Goal: Navigation & Orientation: Find specific page/section

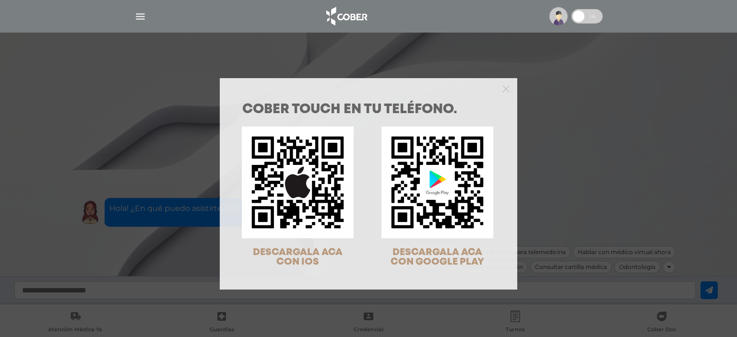
drag, startPoint x: 563, startPoint y: 161, endPoint x: 555, endPoint y: 162, distance: 7.3
click at [563, 161] on div "COBER TOUCH en tu teléfono. DESCARGALA ACA CON IOS DESCARGALA ACA CON GOOGLE PL…" at bounding box center [368, 168] width 737 height 337
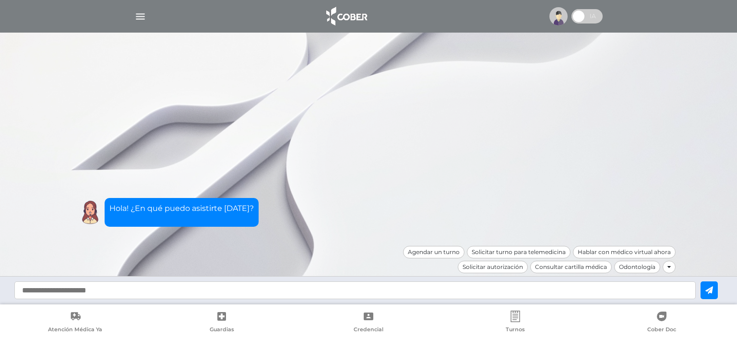
click at [138, 18] on img "button" at bounding box center [140, 17] width 12 height 12
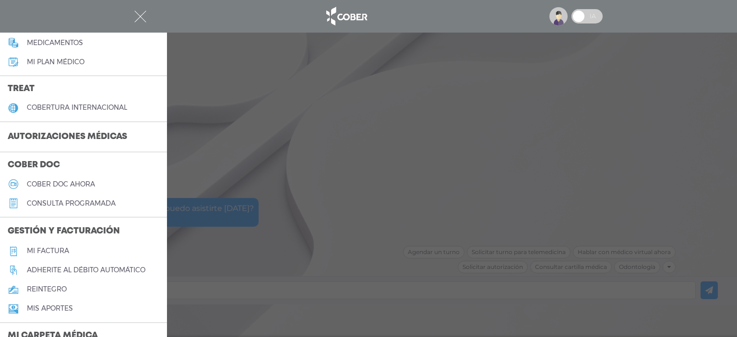
scroll to position [192, 0]
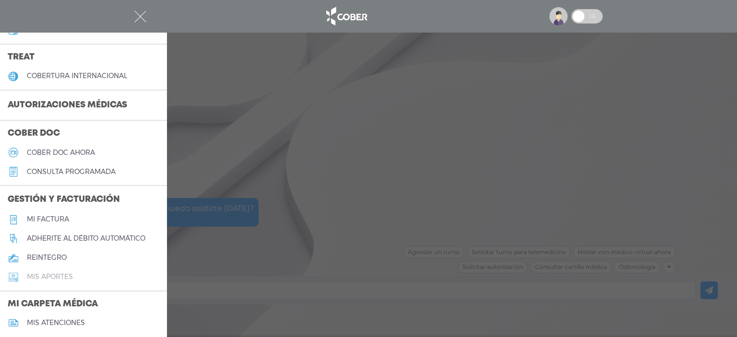
click at [61, 279] on h5 "Mis aportes" at bounding box center [50, 277] width 46 height 8
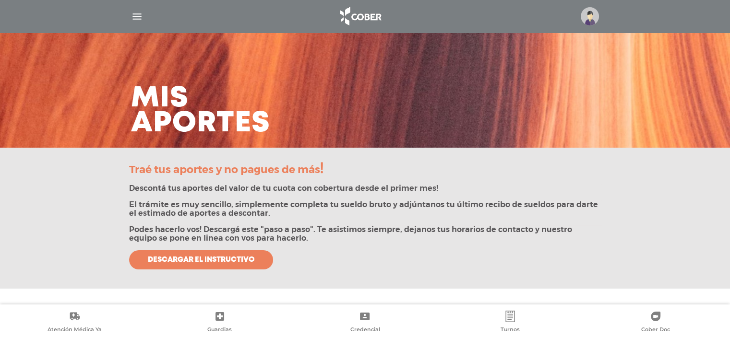
click at [134, 11] on img "button" at bounding box center [137, 17] width 12 height 12
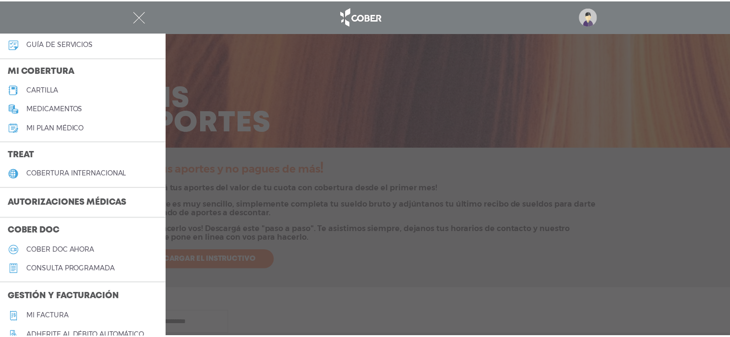
scroll to position [192, 0]
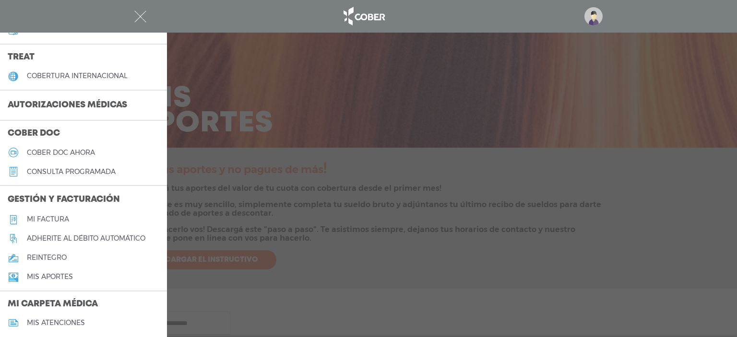
click at [53, 259] on h5 "reintegro" at bounding box center [47, 258] width 40 height 8
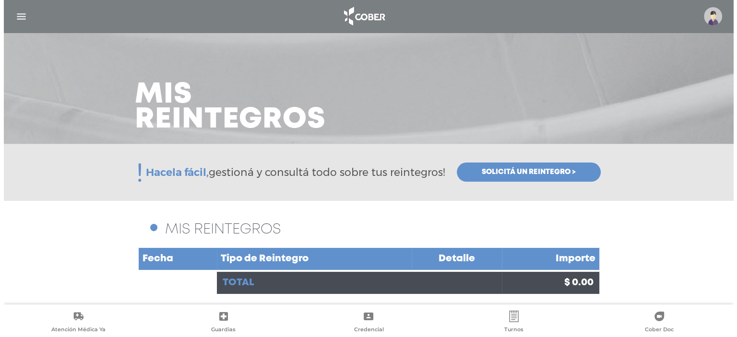
scroll to position [5, 0]
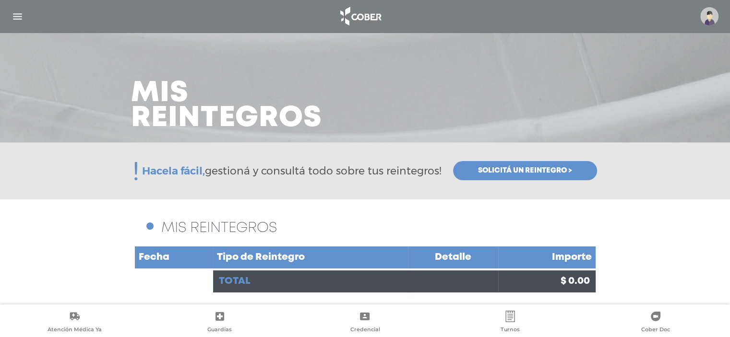
click at [13, 7] on div at bounding box center [365, 16] width 730 height 23
click at [19, 20] on img "button" at bounding box center [18, 17] width 12 height 12
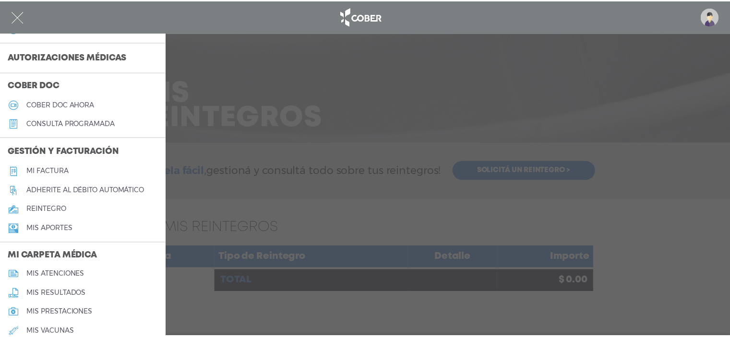
scroll to position [288, 0]
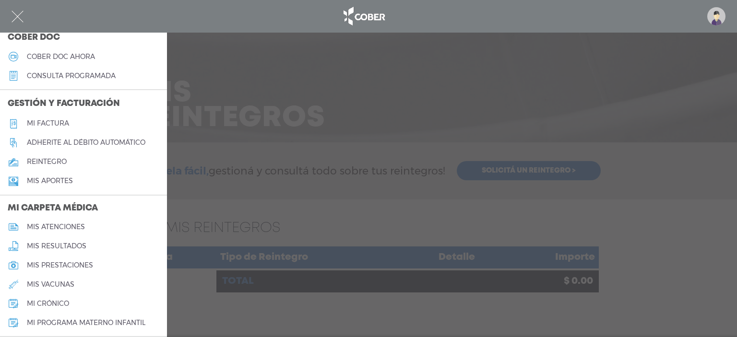
click at [61, 121] on h5 "Mi factura" at bounding box center [48, 123] width 42 height 8
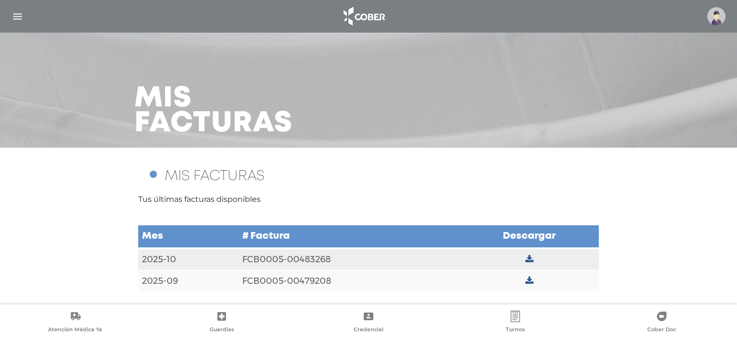
click at [21, 20] on div at bounding box center [368, 16] width 737 height 23
click at [17, 20] on img "button" at bounding box center [18, 17] width 12 height 12
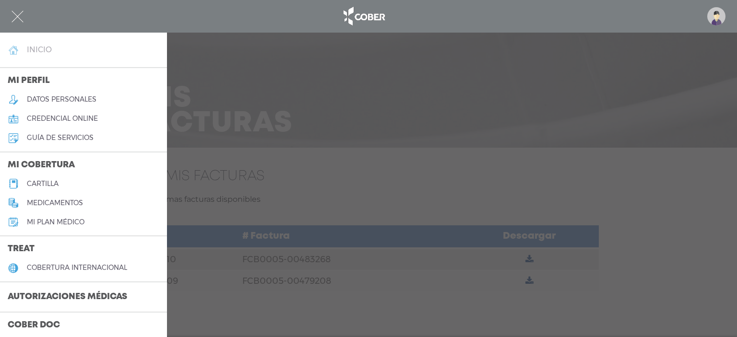
click at [44, 54] on h4 "inicio" at bounding box center [39, 49] width 25 height 9
